Goal: Use online tool/utility: Utilize a website feature to perform a specific function

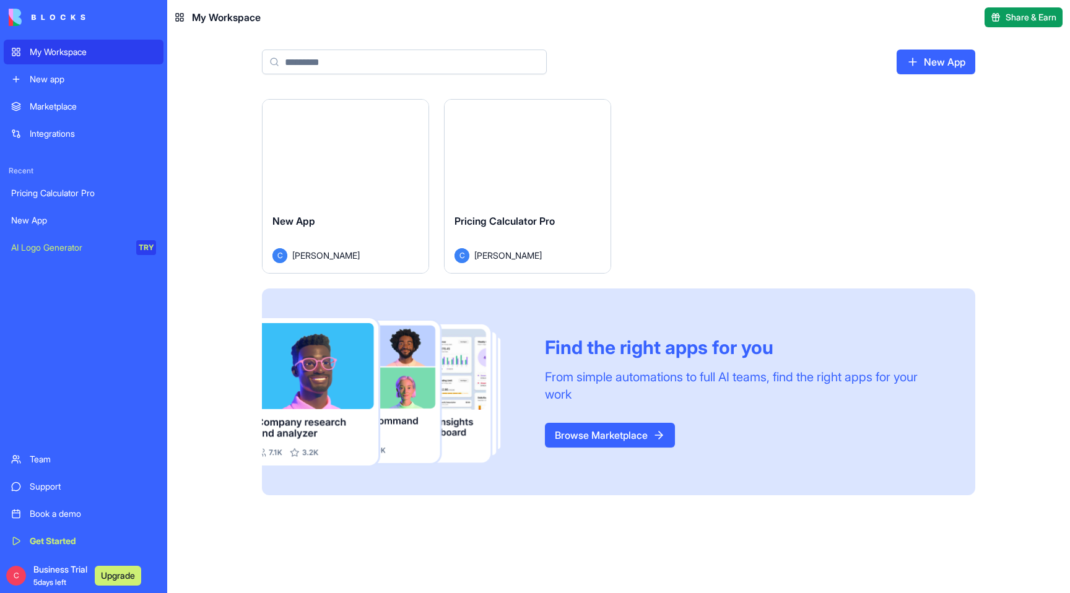
click at [65, 199] on div "Pricing Calculator Pro" at bounding box center [83, 193] width 145 height 12
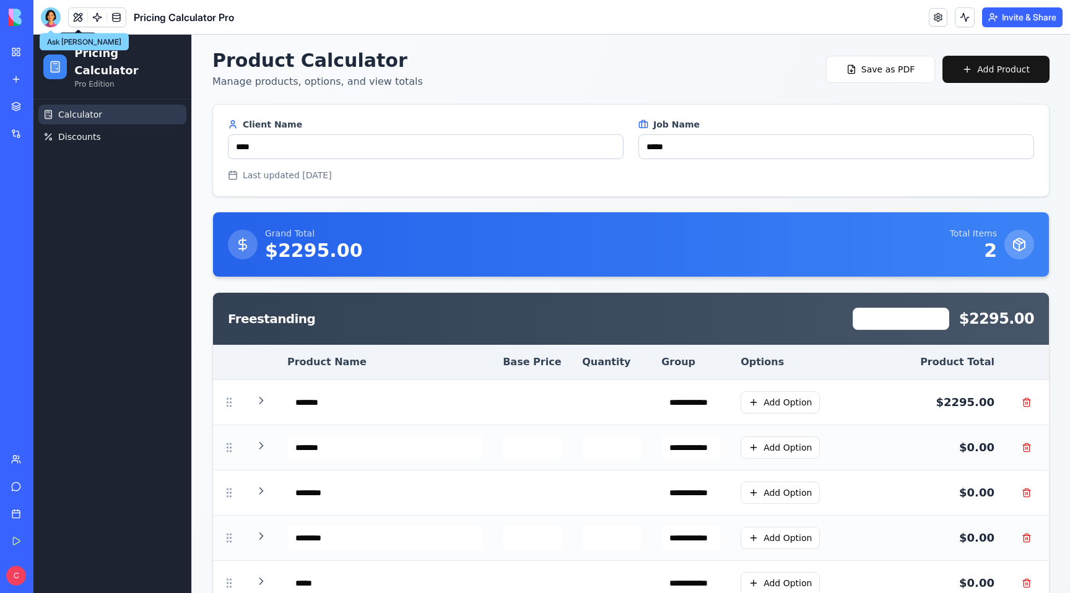
click at [50, 12] on div at bounding box center [51, 17] width 20 height 20
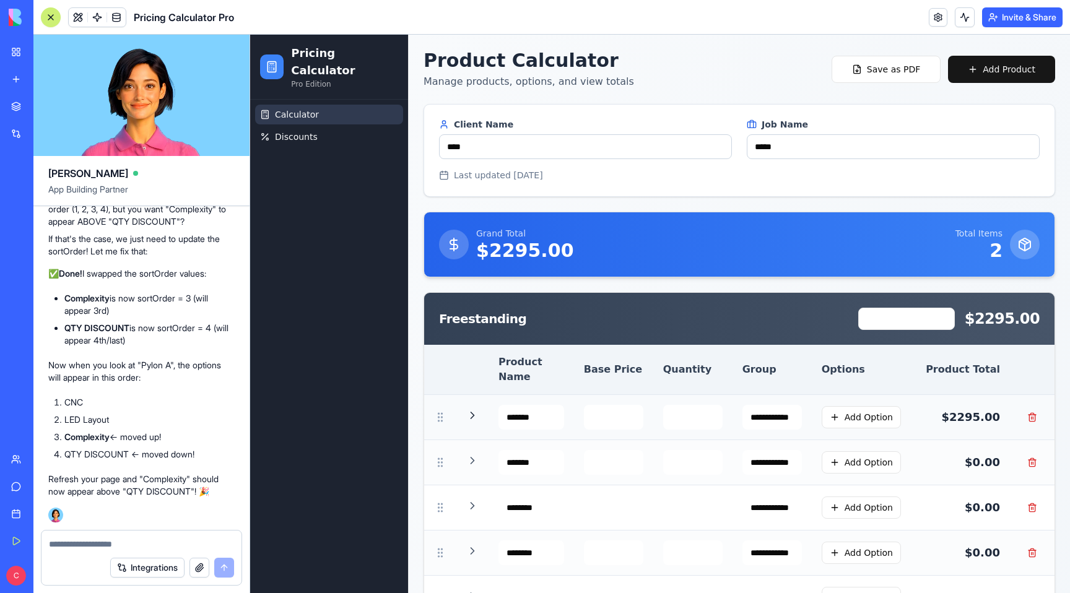
click at [471, 409] on icon at bounding box center [472, 415] width 12 height 12
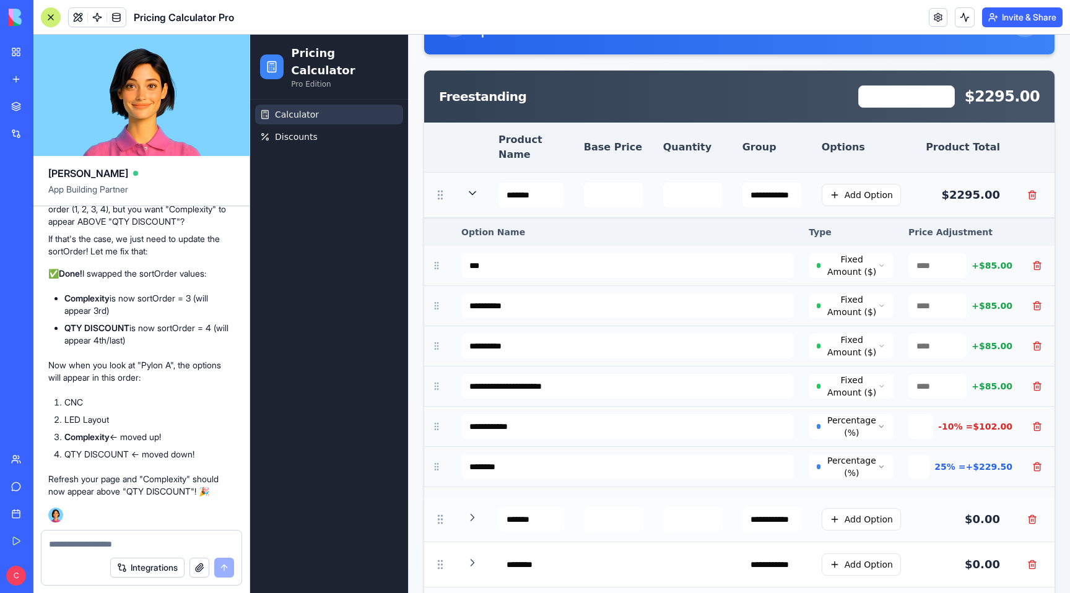
scroll to position [223, 0]
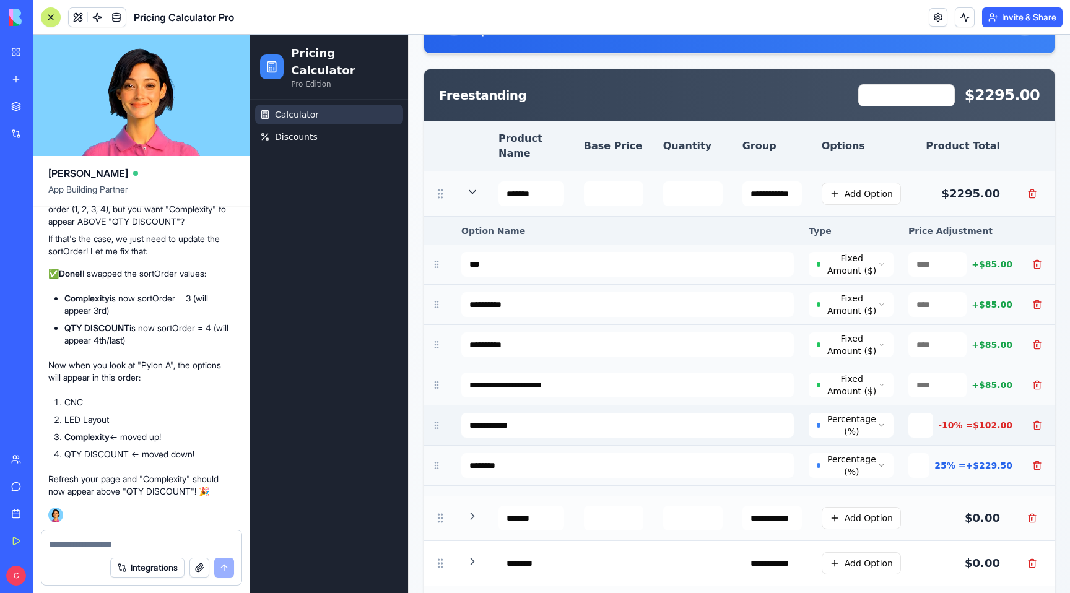
drag, startPoint x: 434, startPoint y: 410, endPoint x: 442, endPoint y: 409, distance: 8.1
click at [442, 409] on td at bounding box center [439, 425] width 30 height 40
click at [435, 420] on icon at bounding box center [436, 425] width 10 height 10
click at [28, 490] on link "Support" at bounding box center [29, 486] width 50 height 25
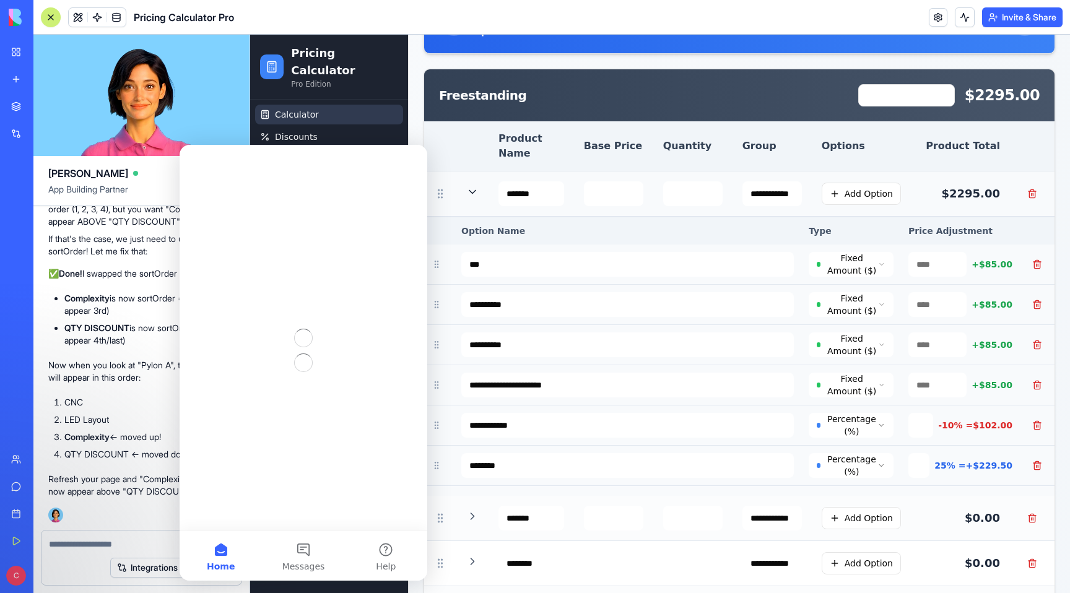
scroll to position [0, 0]
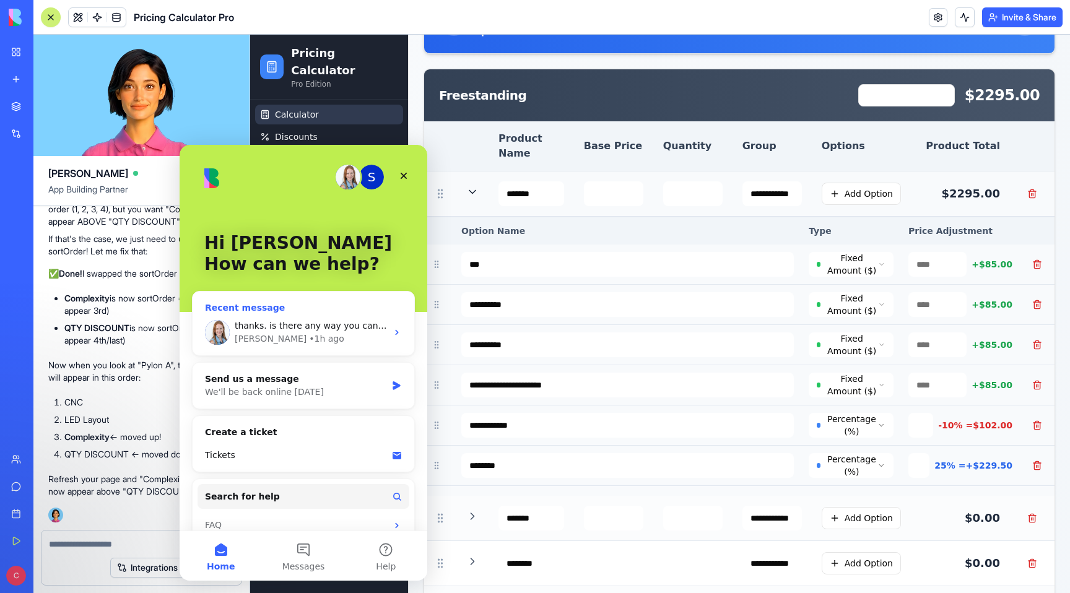
click at [324, 333] on div "[PERSON_NAME] • 1h ago" at bounding box center [311, 338] width 152 height 13
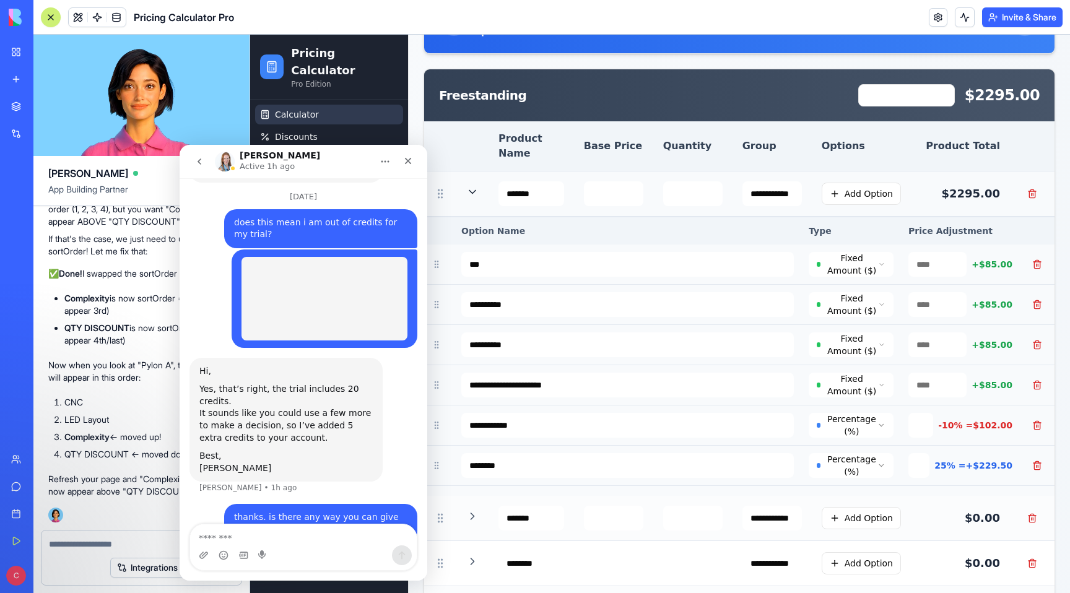
scroll to position [644, 0]
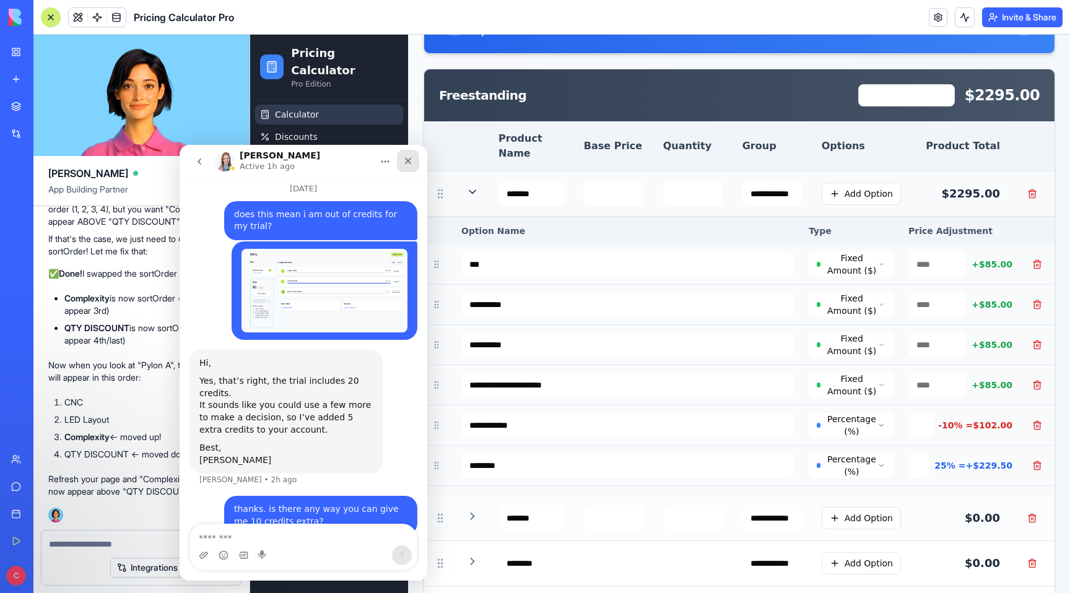
click at [409, 157] on icon "Close" at bounding box center [408, 161] width 10 height 10
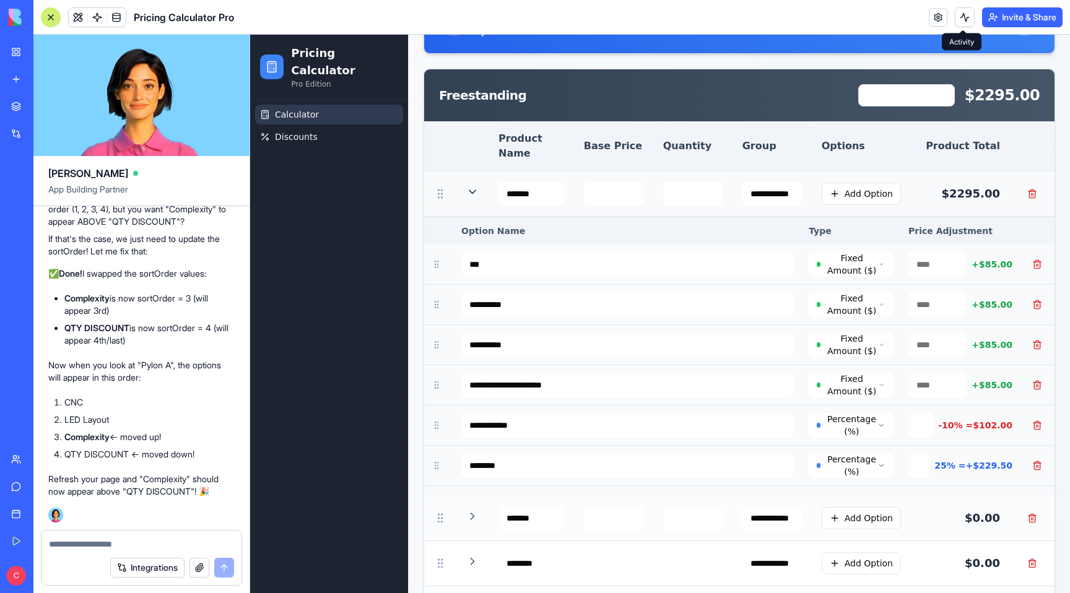
click at [962, 16] on button at bounding box center [964, 17] width 20 height 20
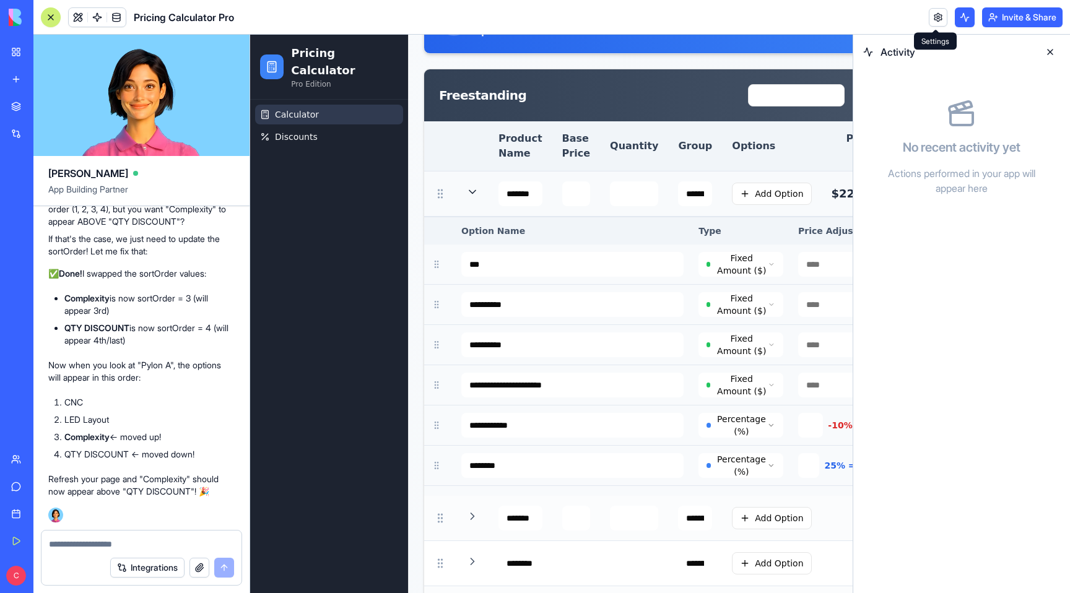
click at [892, 19] on header "Pricing Calculator Pro Invite & Share" at bounding box center [551, 17] width 1036 height 35
click at [1047, 49] on button at bounding box center [1050, 52] width 20 height 20
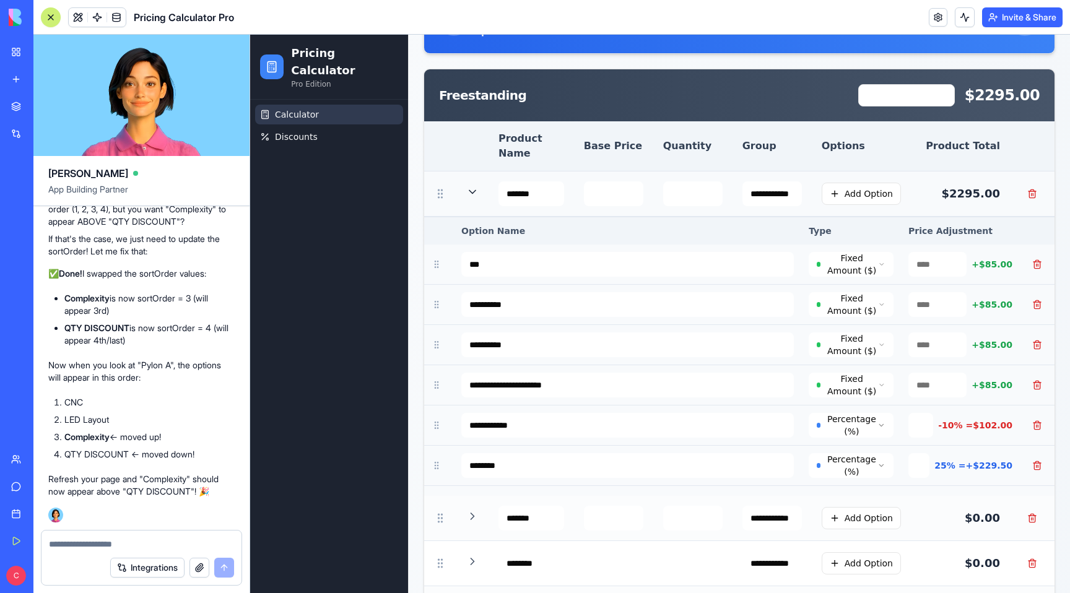
click at [1050, 19] on button "Invite & Share" at bounding box center [1022, 17] width 80 height 20
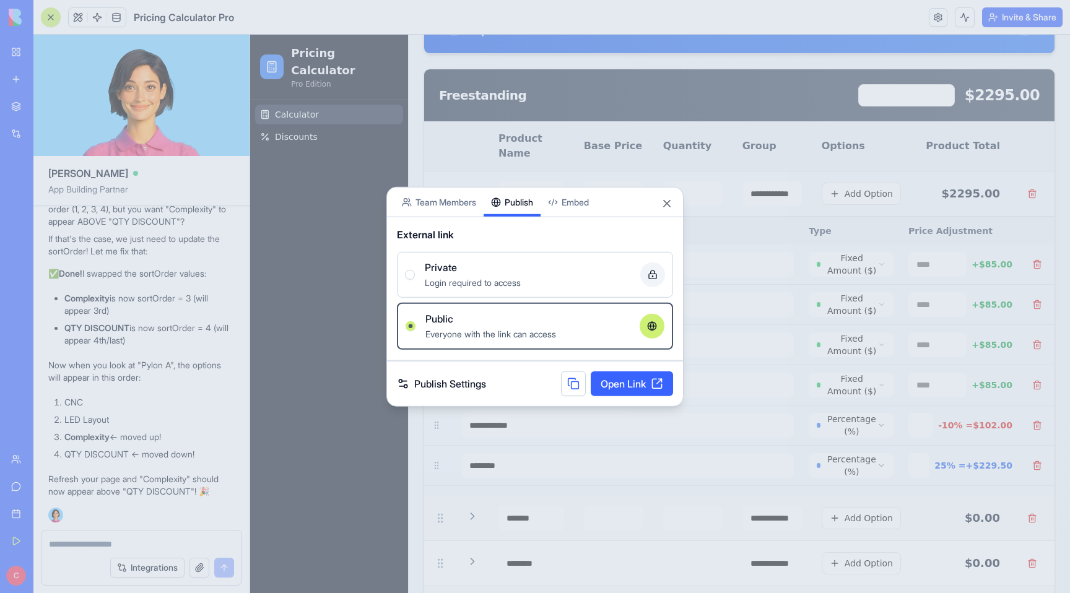
click at [516, 188] on button "Publish" at bounding box center [511, 202] width 57 height 29
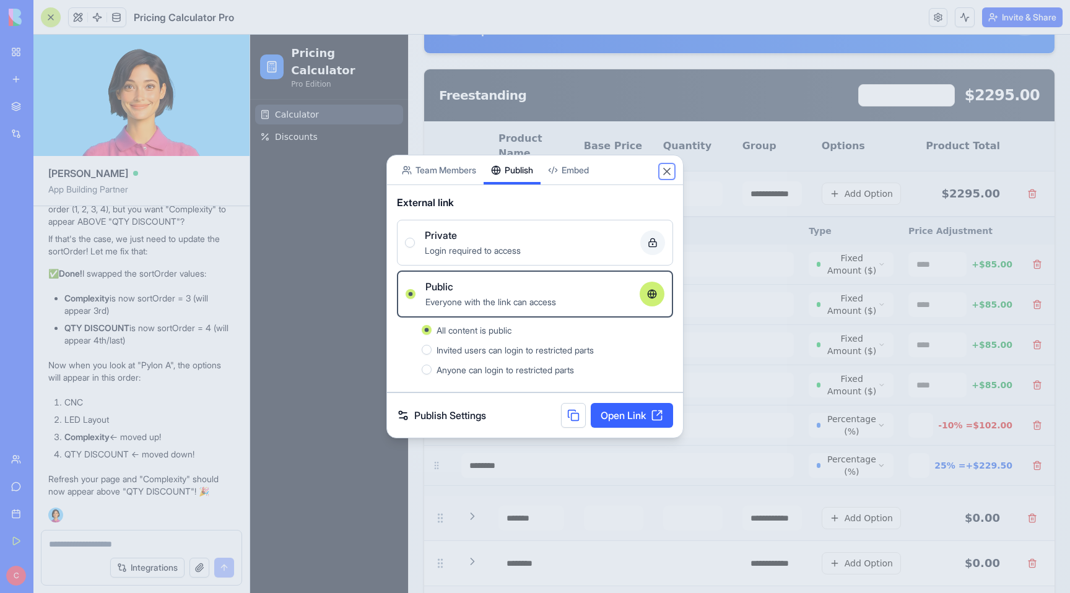
click at [663, 170] on button "Close" at bounding box center [666, 171] width 12 height 12
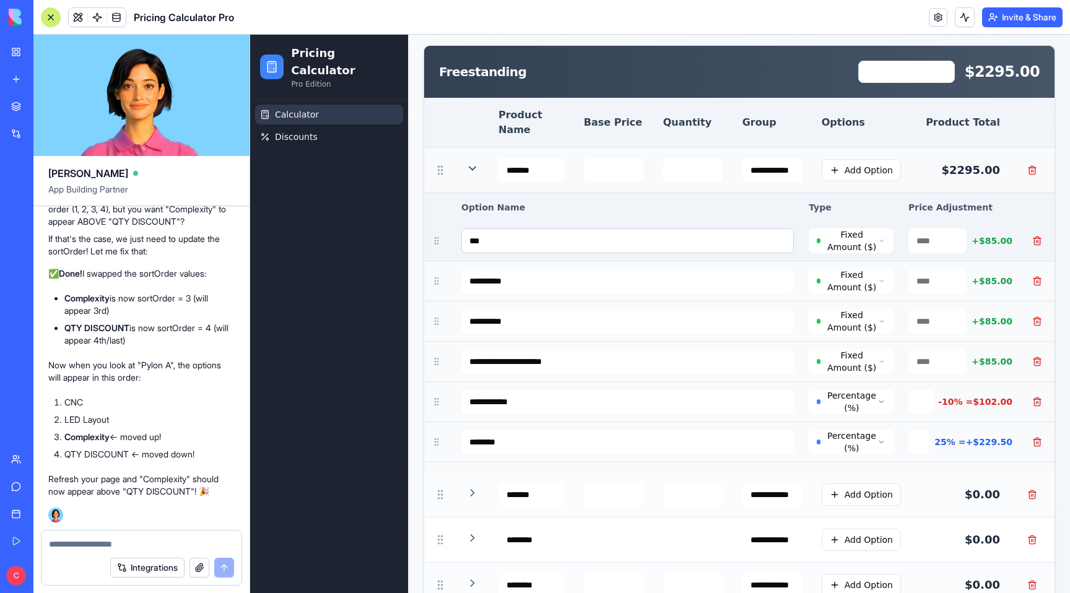
scroll to position [240, 0]
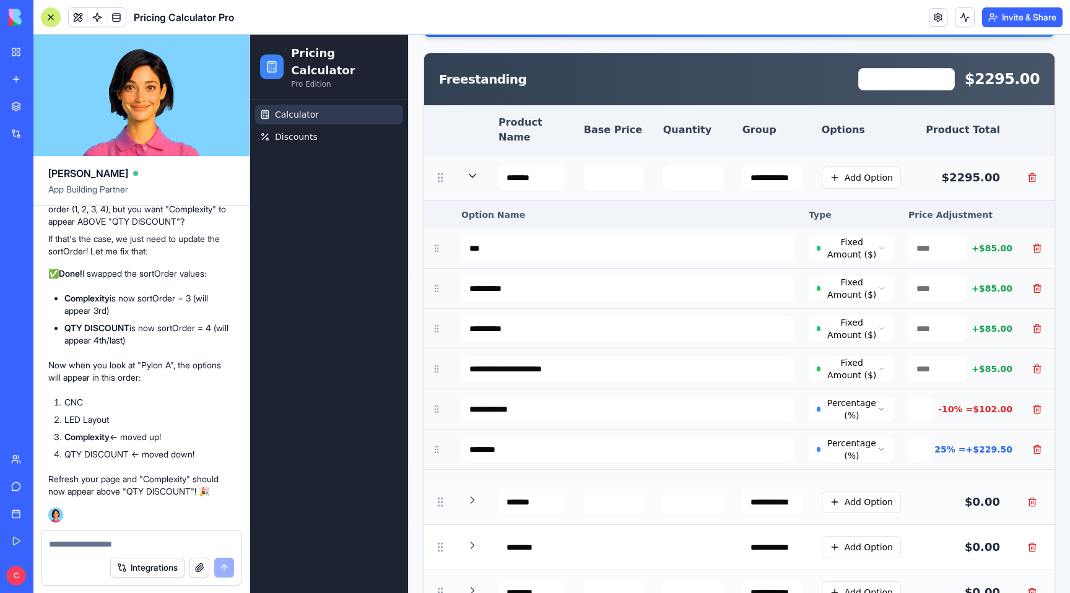
click at [475, 170] on icon at bounding box center [472, 176] width 12 height 12
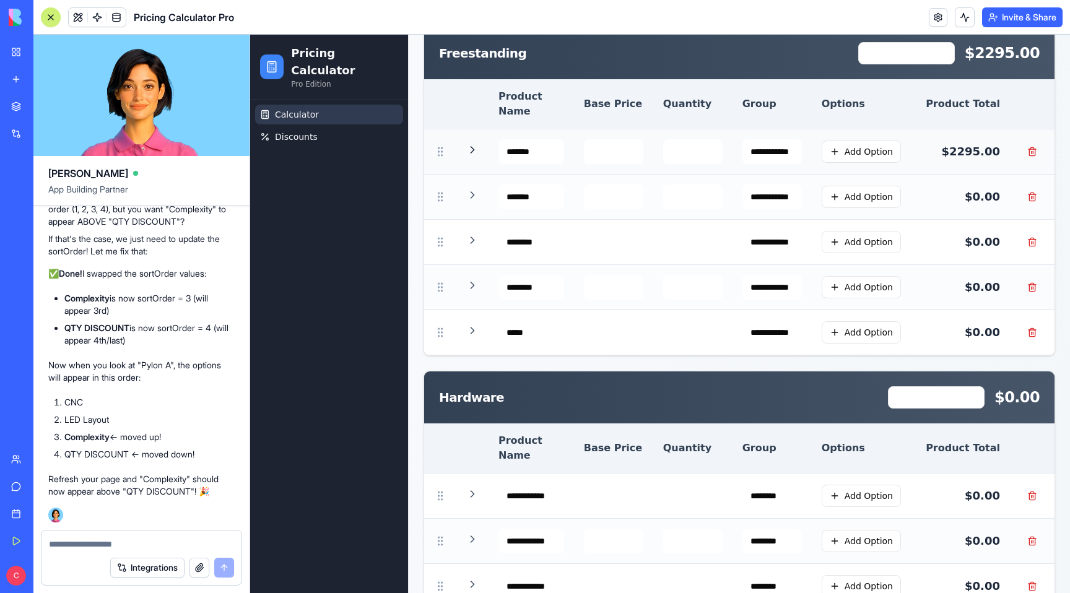
scroll to position [266, 0]
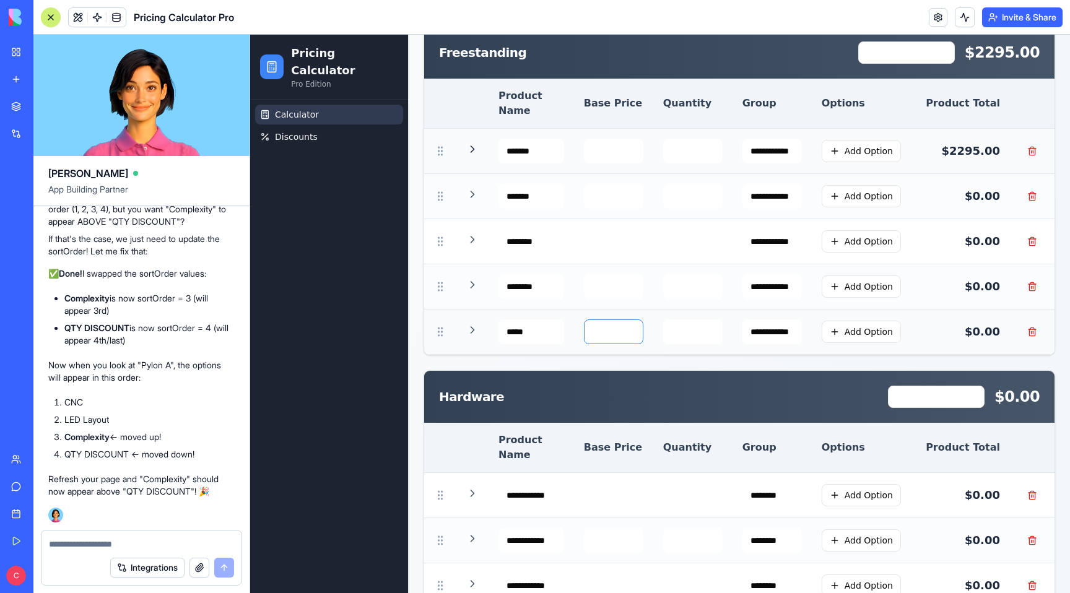
drag, startPoint x: 612, startPoint y: 316, endPoint x: 582, endPoint y: 316, distance: 30.3
click at [582, 316] on td "***" at bounding box center [613, 331] width 79 height 45
type input "***"
type input "*"
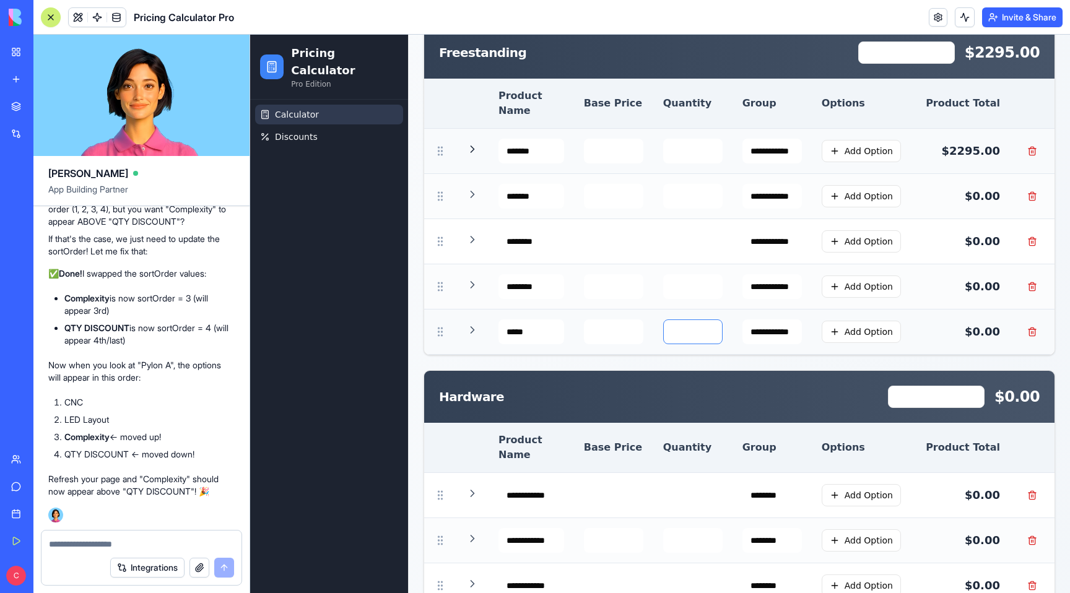
click at [712, 319] on input "*" at bounding box center [692, 331] width 59 height 25
type input "*"
click at [712, 274] on input "*" at bounding box center [692, 286] width 59 height 25
type input "*"
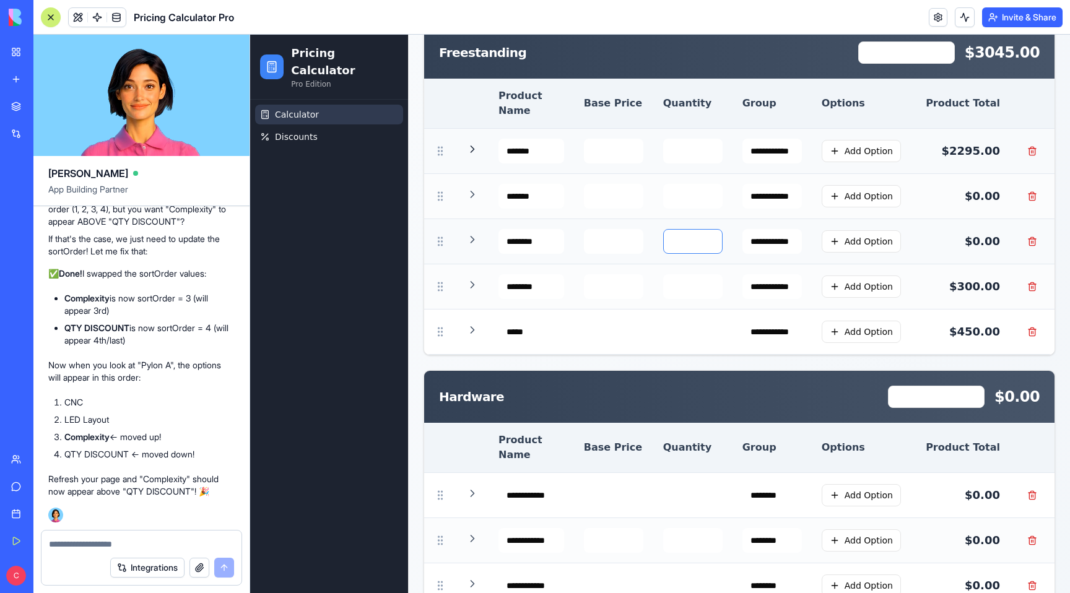
click at [712, 229] on input "*" at bounding box center [692, 241] width 59 height 25
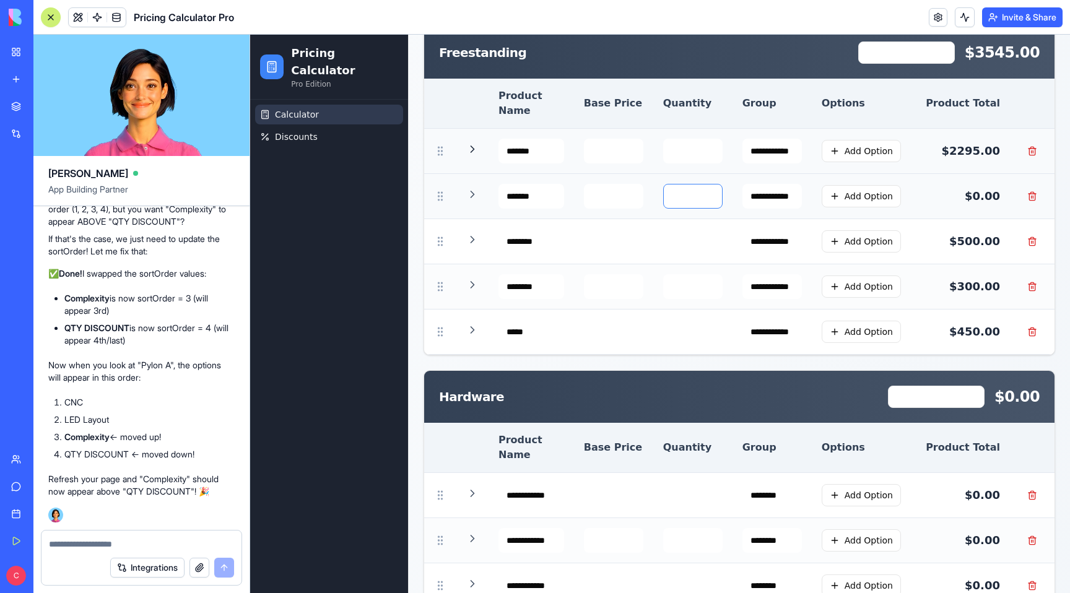
type input "*"
click at [711, 184] on input "*" at bounding box center [692, 196] width 59 height 25
click at [472, 233] on icon at bounding box center [472, 239] width 12 height 12
click at [472, 188] on icon at bounding box center [472, 194] width 12 height 12
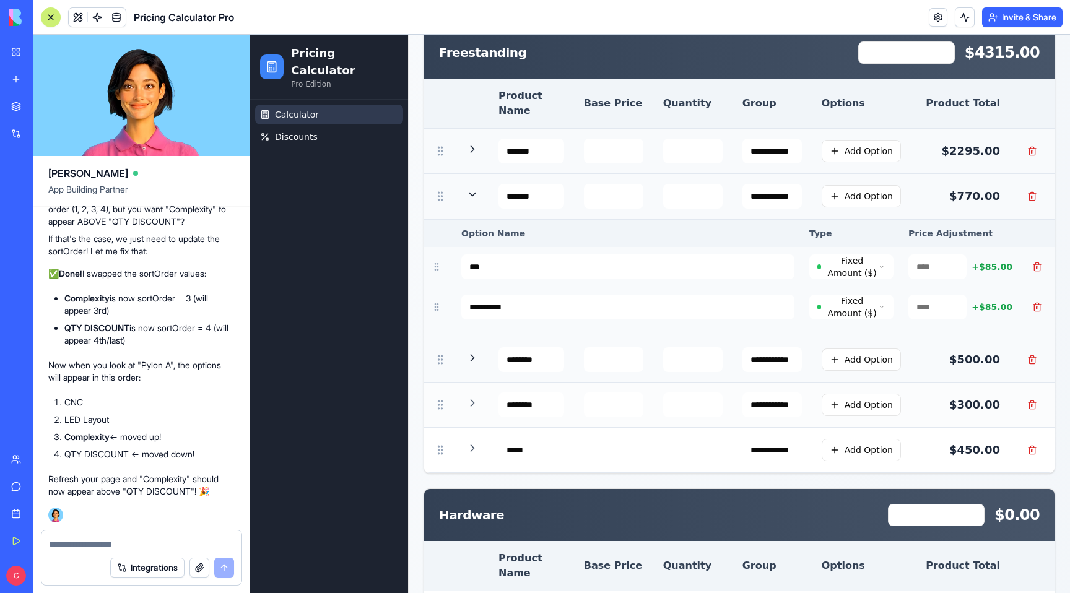
click at [472, 188] on icon at bounding box center [472, 194] width 12 height 12
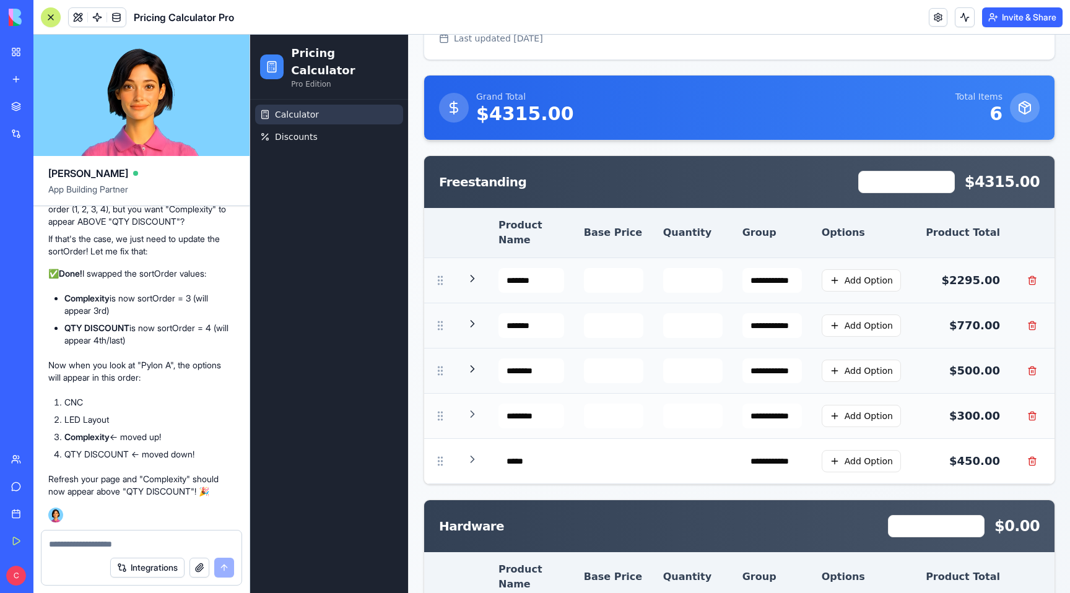
scroll to position [0, 0]
